Goal: Check status: Check status

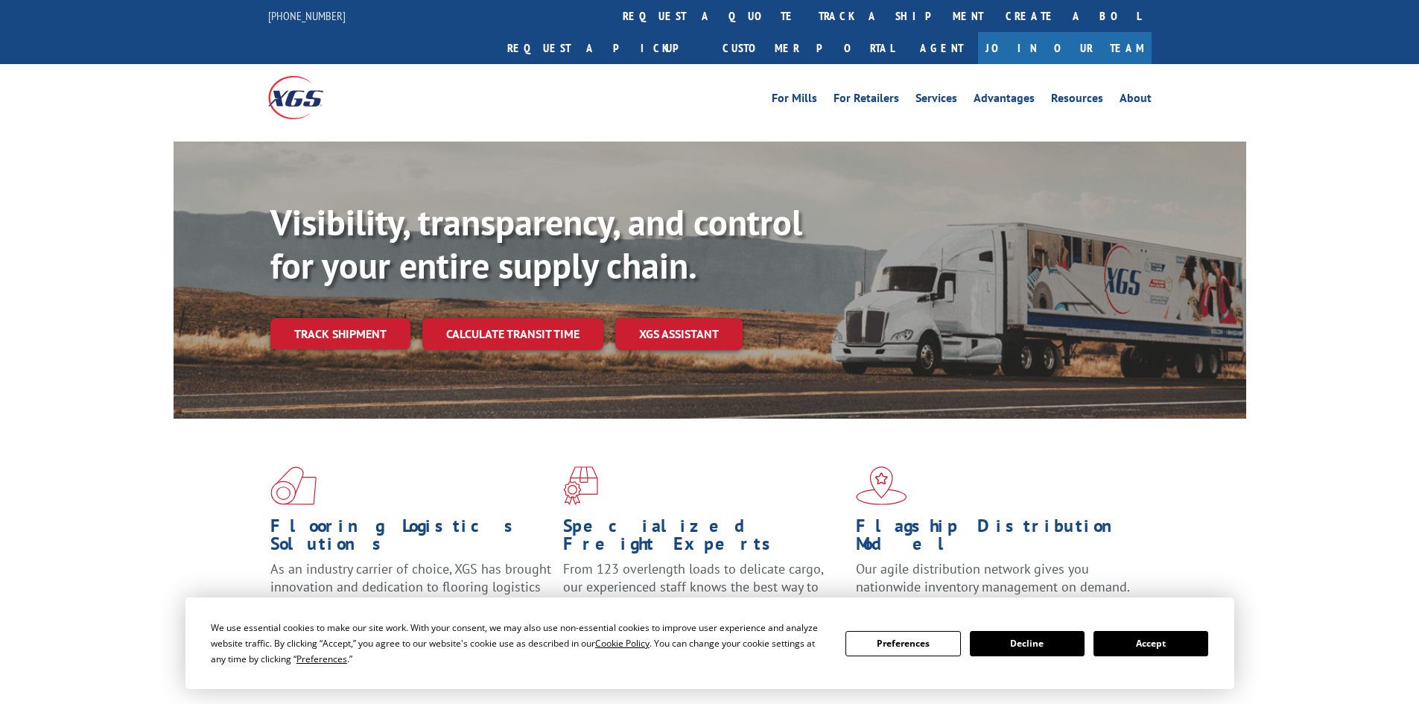
click at [378, 320] on div "Visibility, transparency, and control for your entire supply chain. Track shipm…" at bounding box center [758, 305] width 976 height 208
click at [371, 318] on link "Track shipment" at bounding box center [340, 333] width 140 height 31
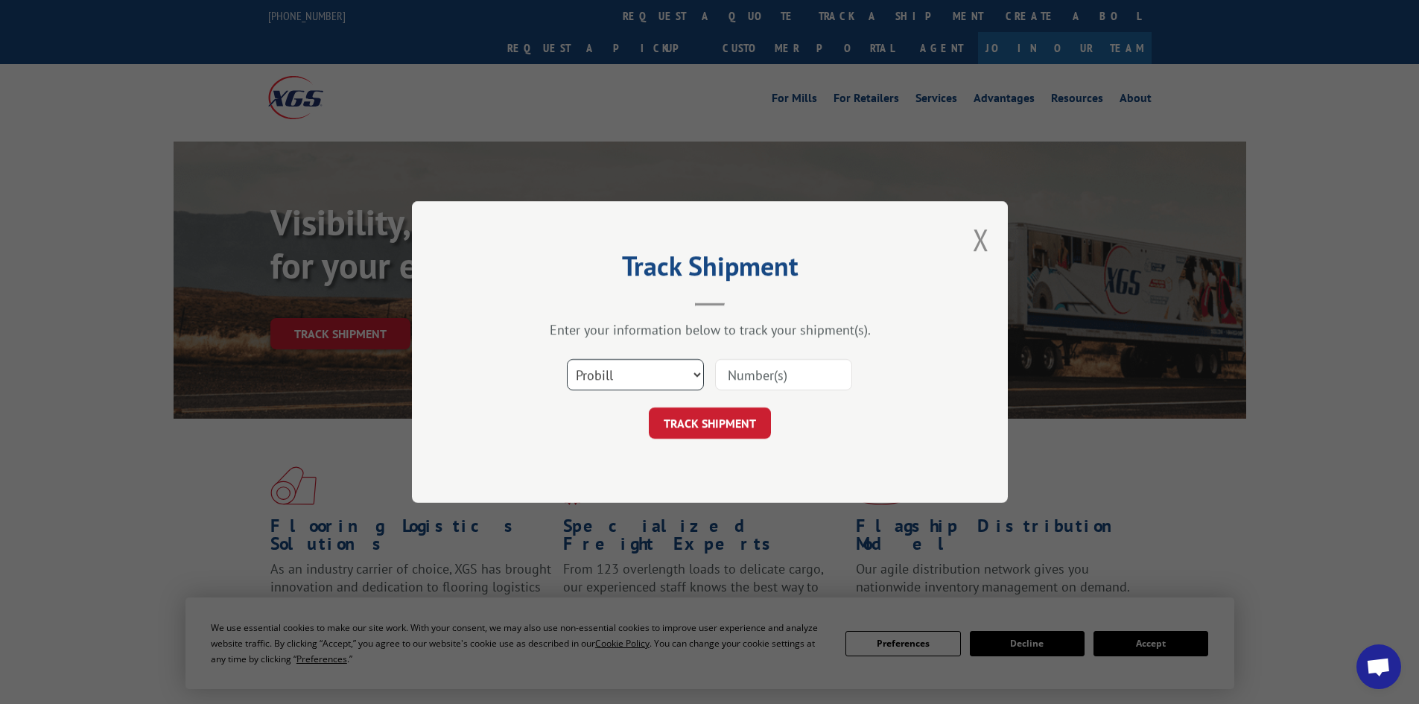
click at [626, 370] on select "Select category... Probill BOL PO" at bounding box center [635, 374] width 137 height 31
select select "bol"
click at [567, 359] on select "Select category... Probill BOL PO" at bounding box center [635, 374] width 137 height 31
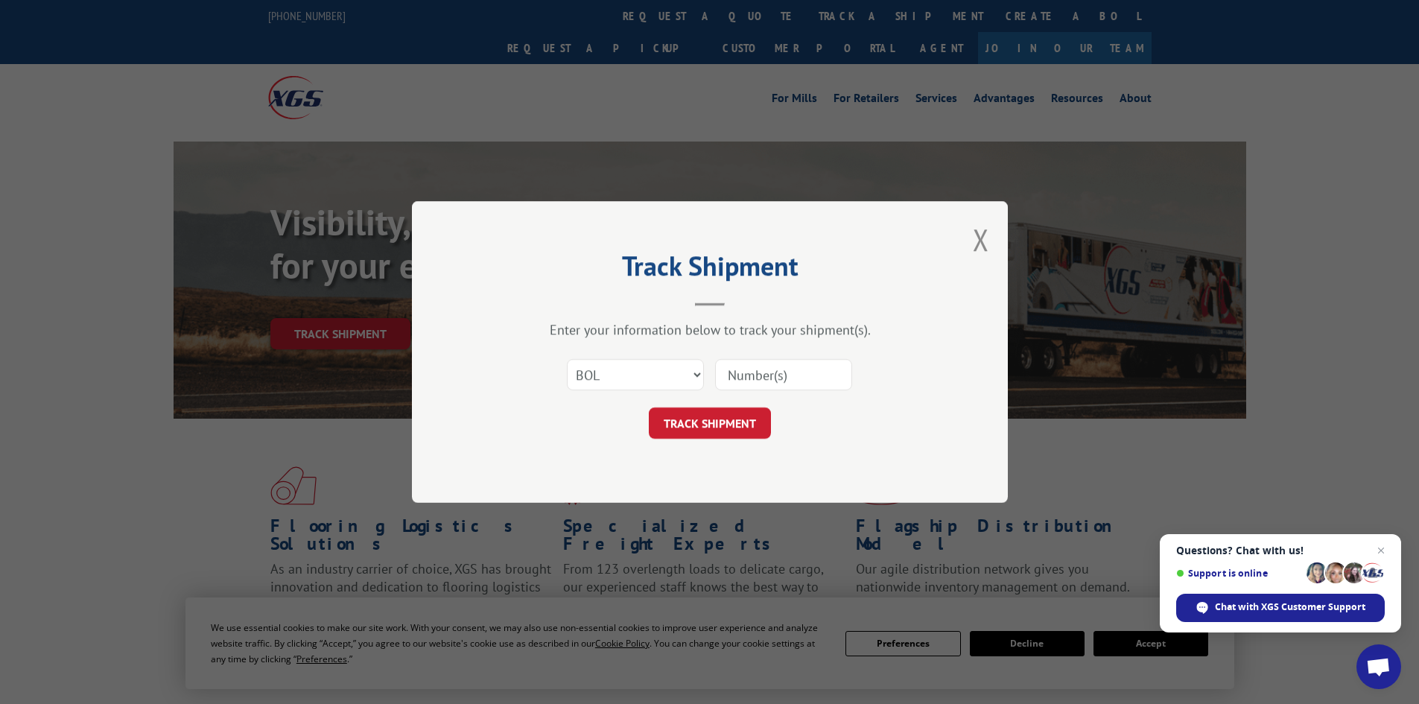
paste input "5404011"
type input "5404011"
click at [725, 416] on button "TRACK SHIPMENT" at bounding box center [710, 422] width 122 height 31
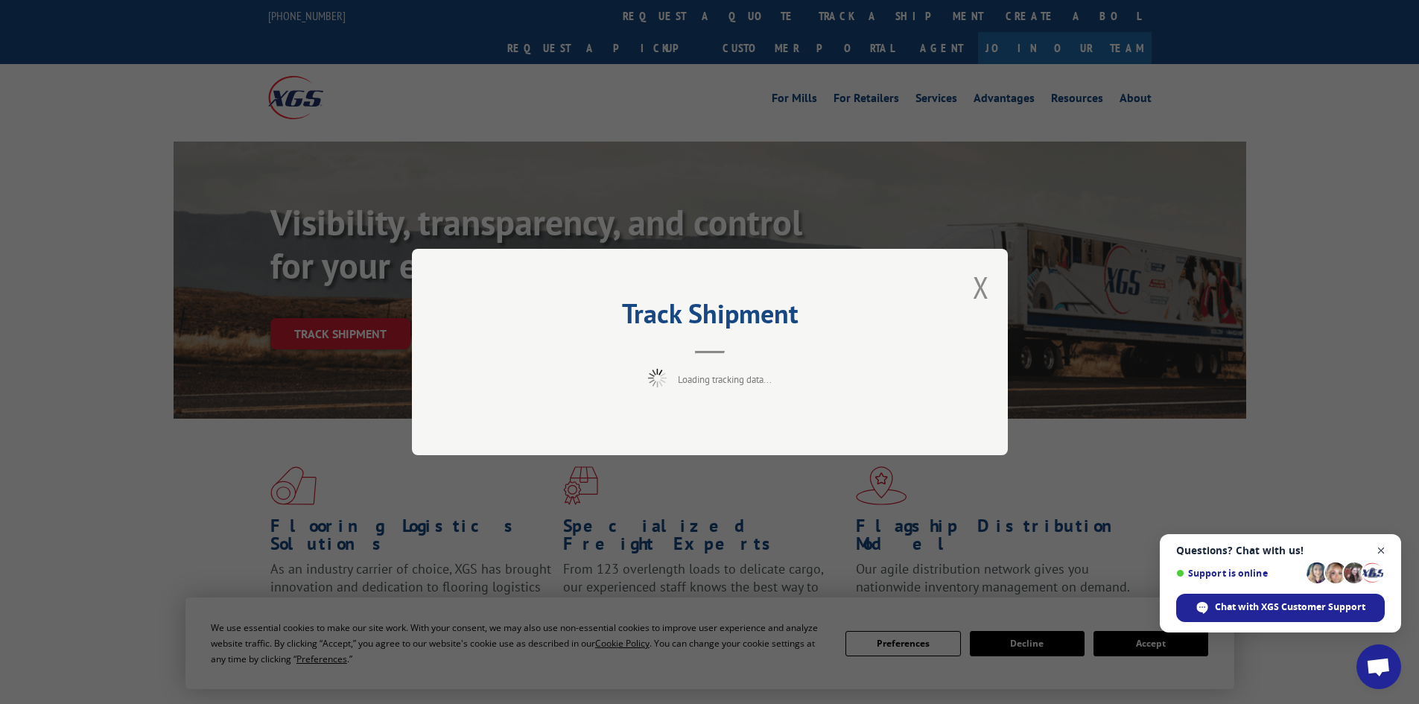
click at [1380, 547] on span "Close chat" at bounding box center [1381, 551] width 19 height 19
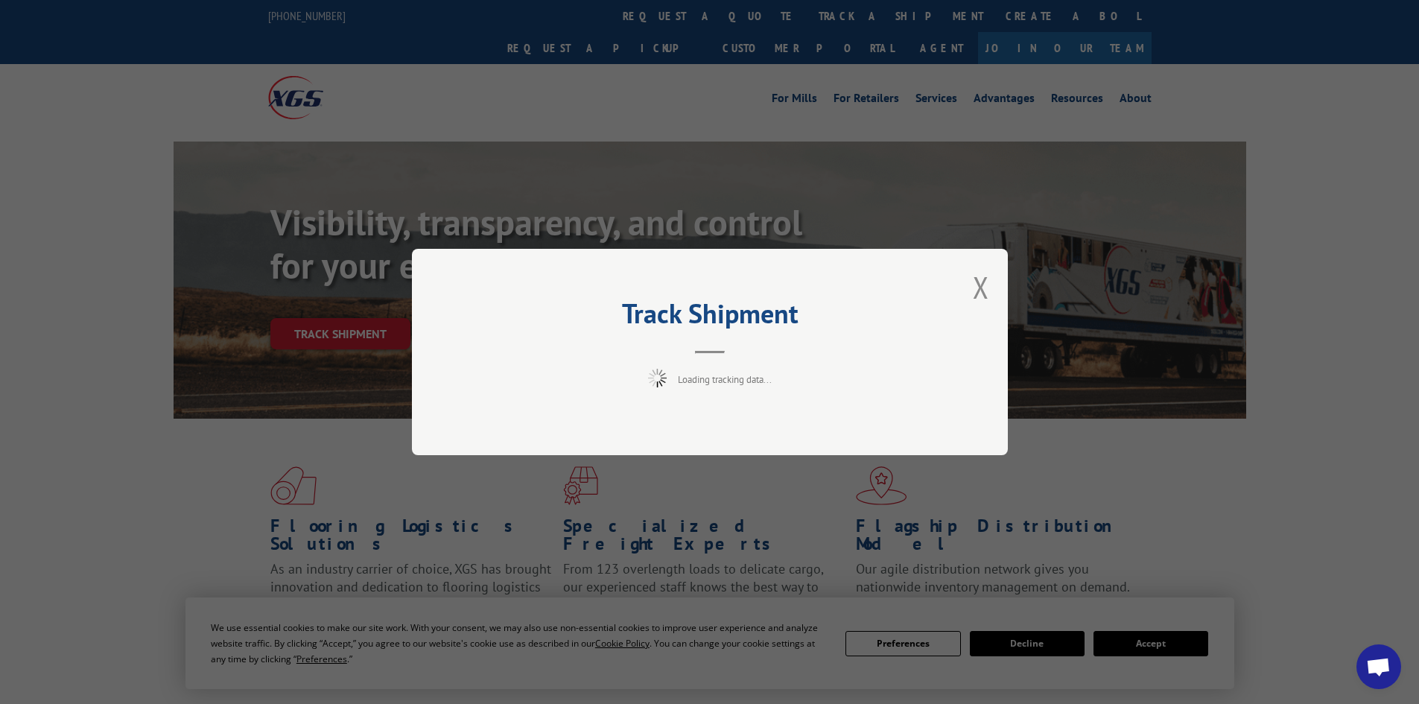
click at [1168, 631] on div "Track Shipment Loading tracking data..." at bounding box center [709, 352] width 1419 height 704
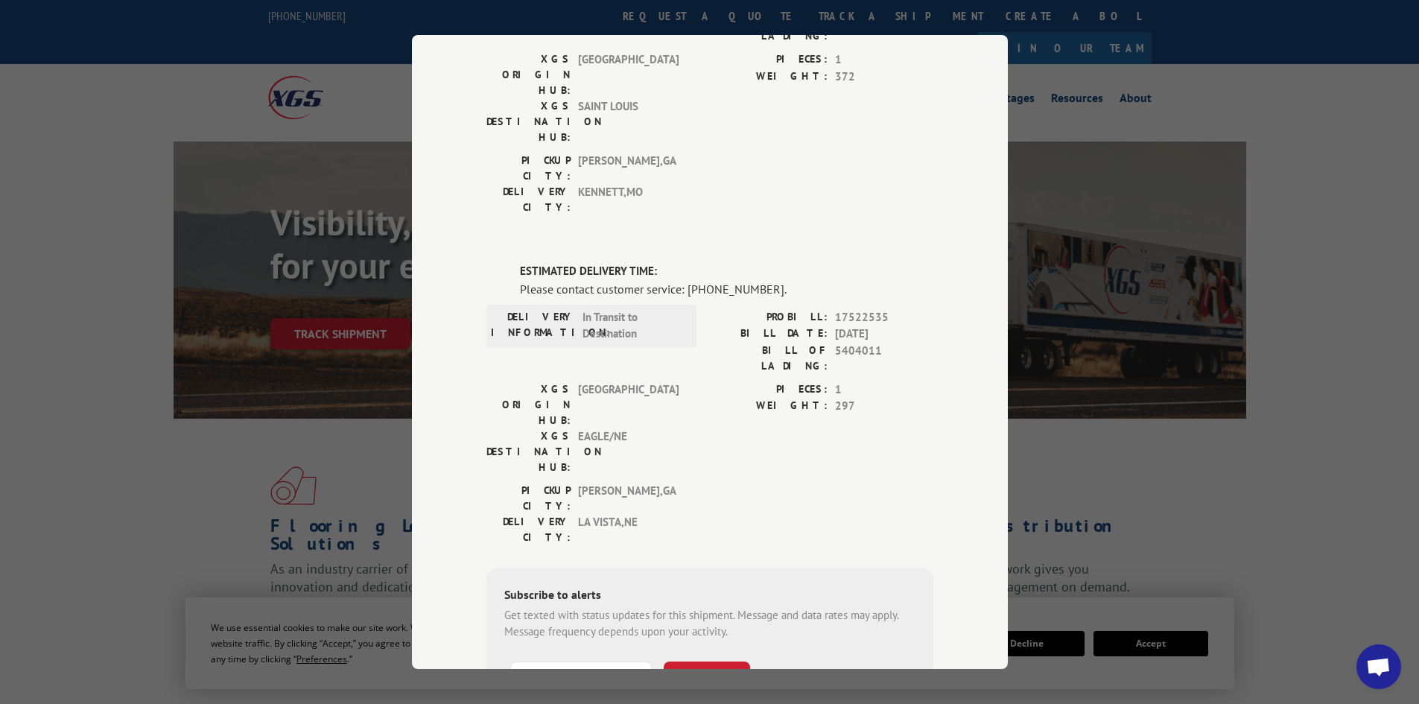
scroll to position [223, 0]
